Goal: Book appointment/travel/reservation

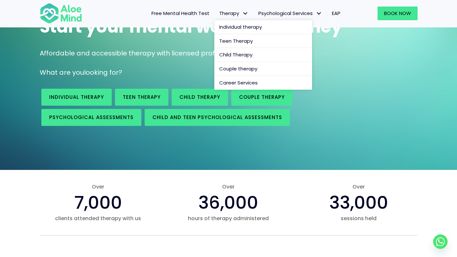
drag, startPoint x: 235, startPoint y: 9, endPoint x: 244, endPoint y: 29, distance: 21.9
click at [235, 9] on link "Therapy" at bounding box center [233, 14] width 39 height 14
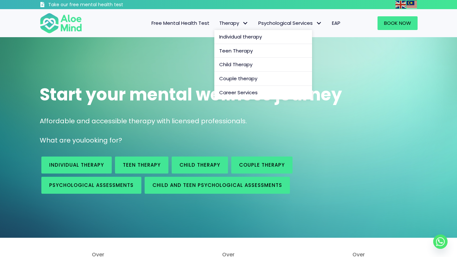
click at [244, 27] on span "Therapy: submenu" at bounding box center [245, 23] width 9 height 9
click at [239, 36] on span "Individual therapy" at bounding box center [240, 36] width 43 height 7
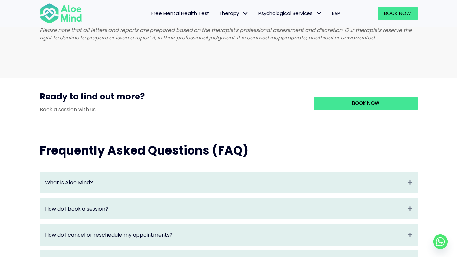
scroll to position [549, 0]
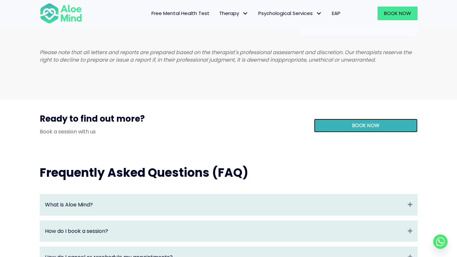
click at [324, 132] on link "Book Now" at bounding box center [366, 126] width 104 height 14
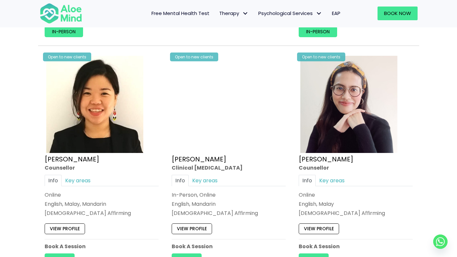
scroll to position [1119, 0]
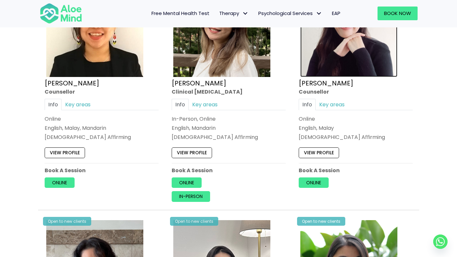
click at [340, 62] on img at bounding box center [348, 28] width 97 height 97
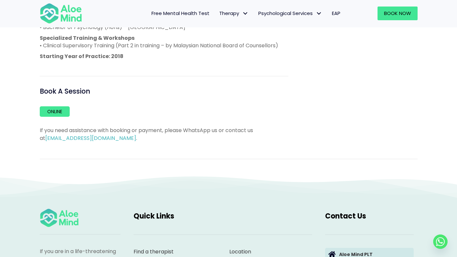
scroll to position [466, 0]
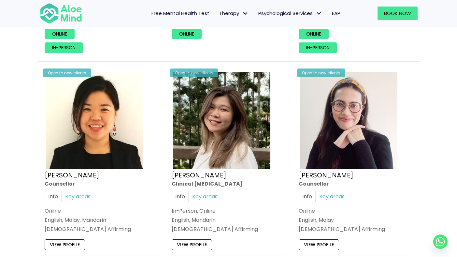
scroll to position [1139, 0]
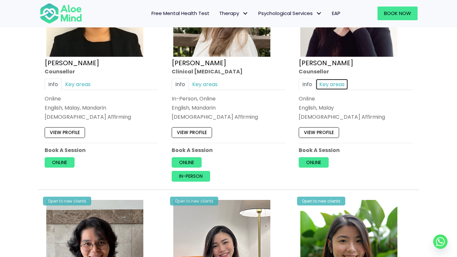
click at [322, 82] on link "Key areas" at bounding box center [332, 83] width 33 height 11
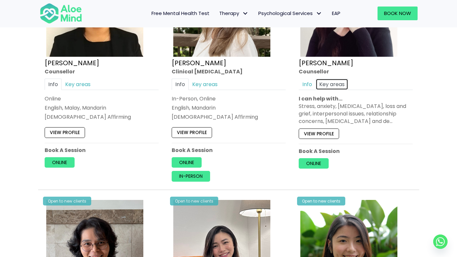
click at [336, 84] on link "Key areas" at bounding box center [332, 83] width 33 height 11
click at [315, 135] on link "View profile" at bounding box center [319, 133] width 40 height 10
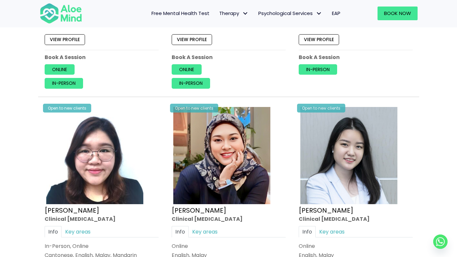
scroll to position [1748, 0]
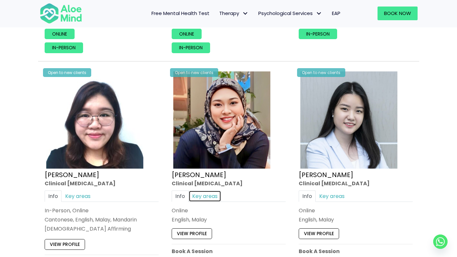
click at [203, 201] on link "Key areas" at bounding box center [205, 195] width 33 height 11
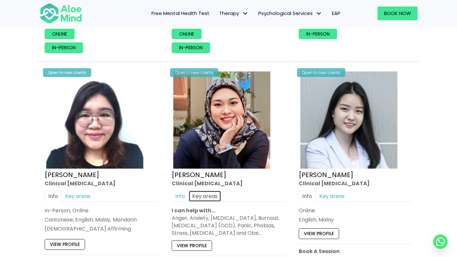
scroll to position [1768, 0]
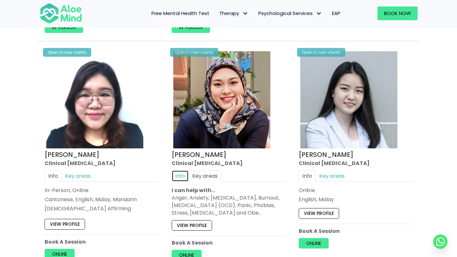
click at [180, 179] on link "Info" at bounding box center [180, 175] width 17 height 11
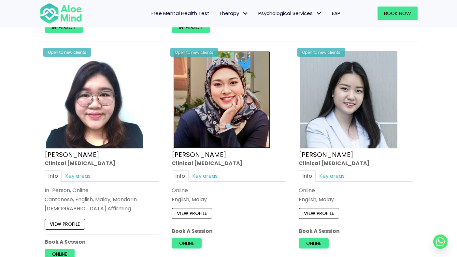
click at [215, 133] on img at bounding box center [221, 99] width 97 height 97
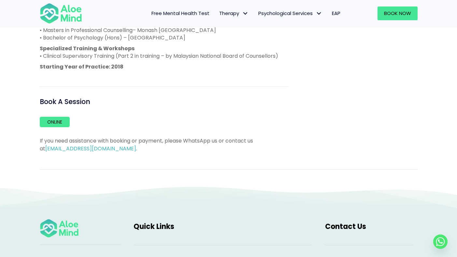
scroll to position [482, 0]
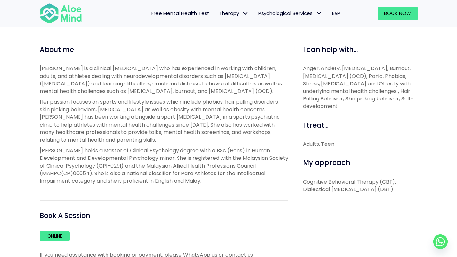
scroll to position [218, 0]
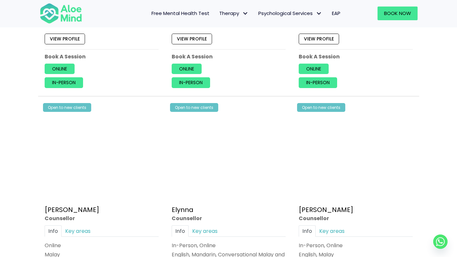
scroll to position [511, 0]
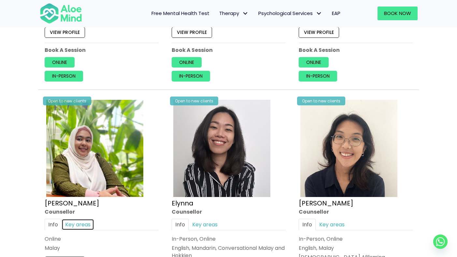
click at [82, 224] on link "Key areas" at bounding box center [78, 224] width 33 height 11
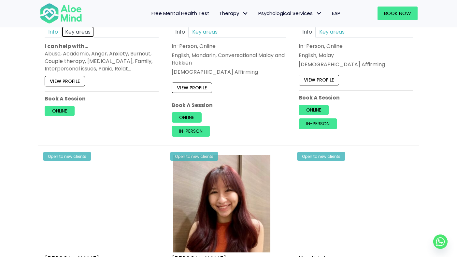
scroll to position [856, 0]
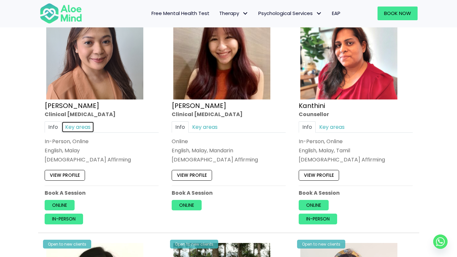
click at [84, 126] on link "Key areas" at bounding box center [78, 126] width 33 height 11
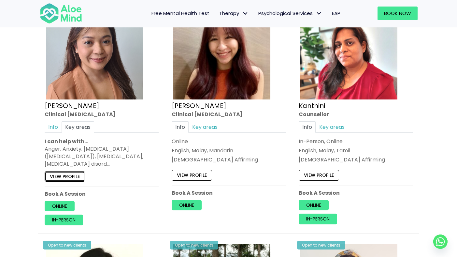
click at [68, 180] on link "View profile" at bounding box center [65, 176] width 40 height 10
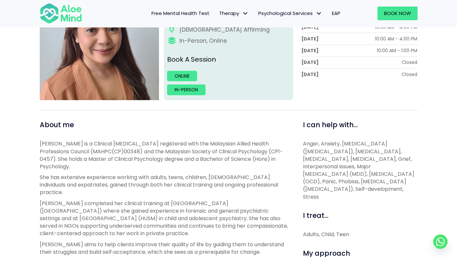
scroll to position [65, 0]
